Goal: Information Seeking & Learning: Check status

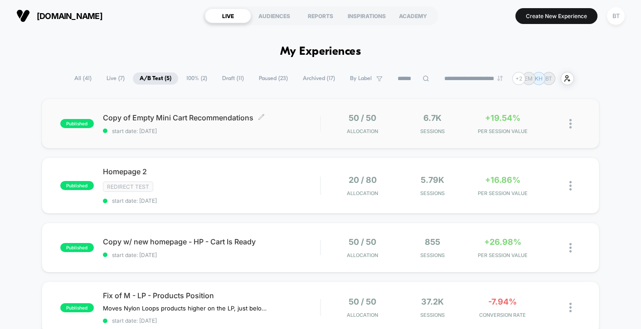
click at [308, 122] on div "Copy of Empty Mini Cart Recommendations Click to edit experience details Click …" at bounding box center [211, 123] width 217 height 21
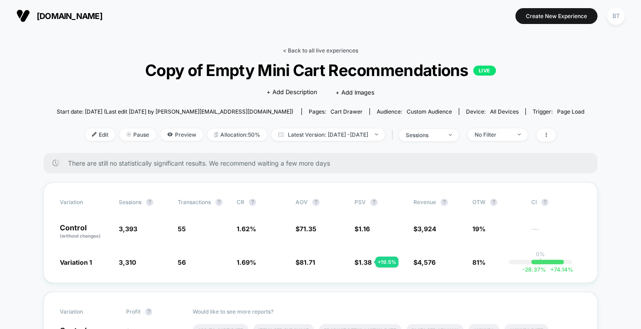
click at [308, 52] on link "< Back to all live experiences" at bounding box center [320, 50] width 75 height 7
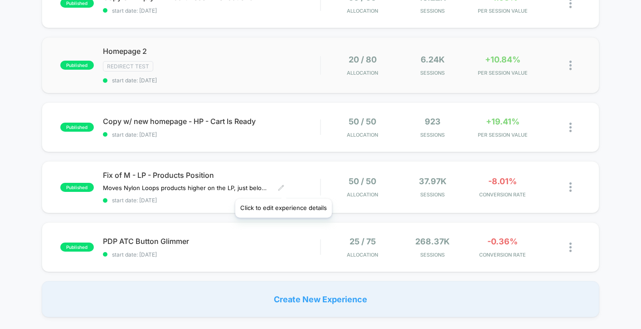
scroll to position [123, 0]
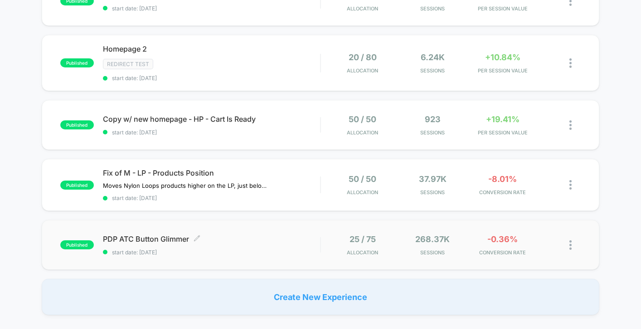
click at [274, 253] on span "start date: [DATE]" at bounding box center [211, 252] width 217 height 7
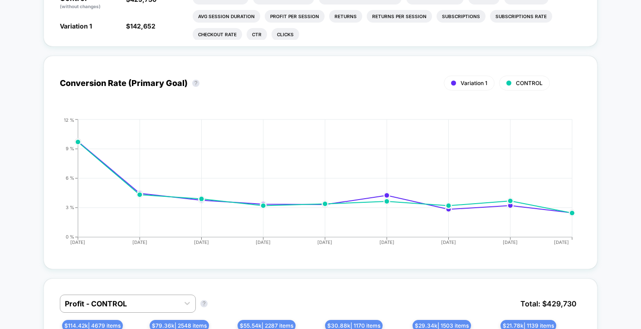
scroll to position [333, 0]
